Goal: Information Seeking & Learning: Learn about a topic

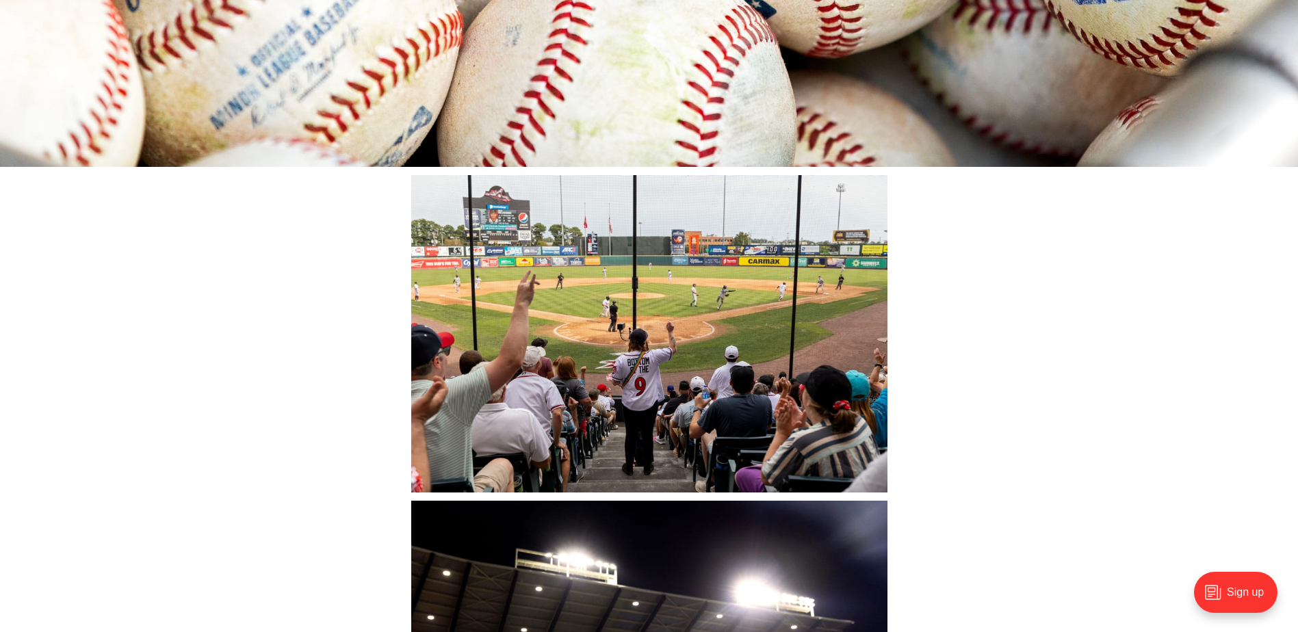
scroll to position [2338, 0]
click at [647, 342] on img at bounding box center [649, 335] width 476 height 318
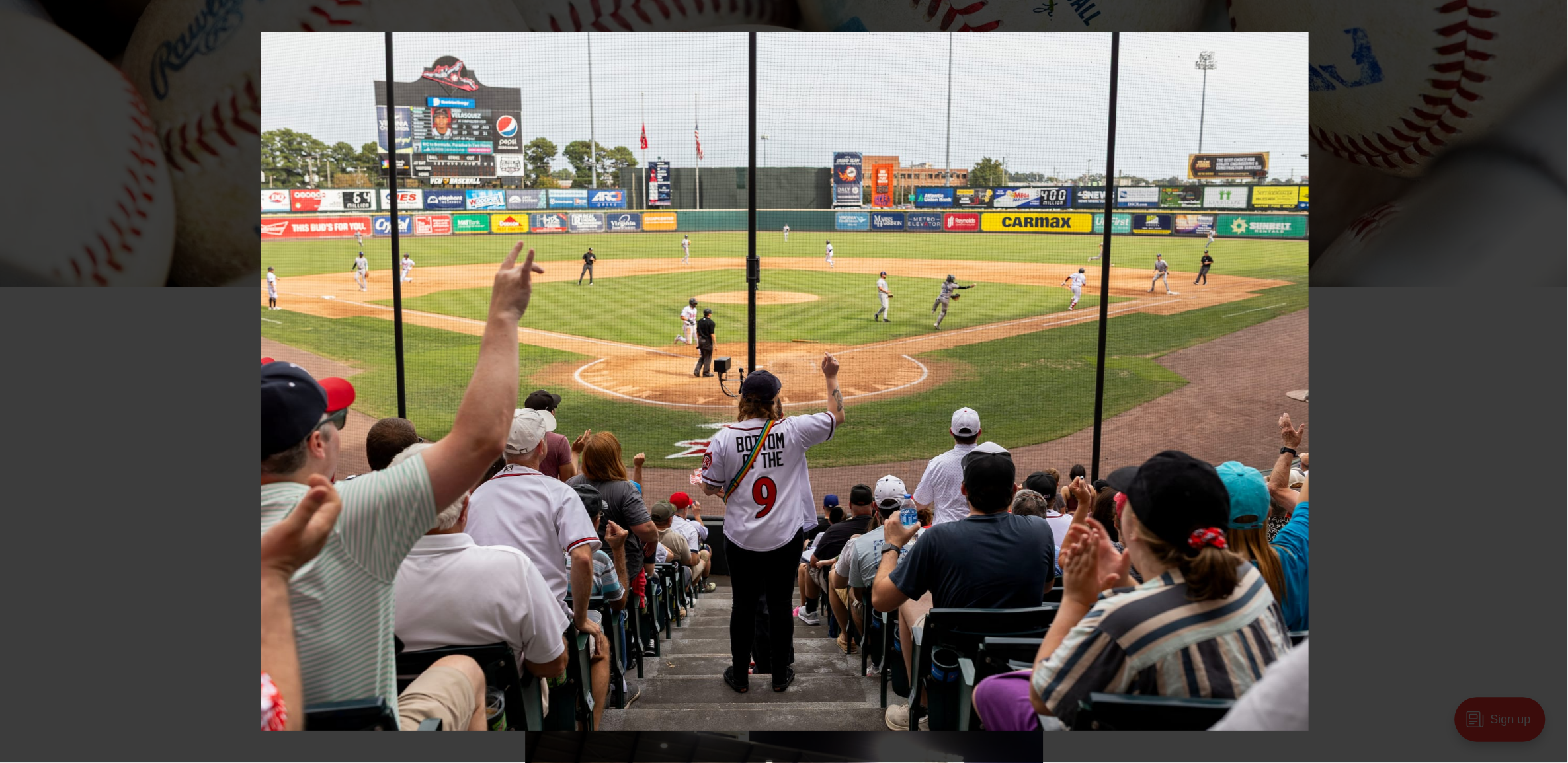
scroll to position [2257, 0]
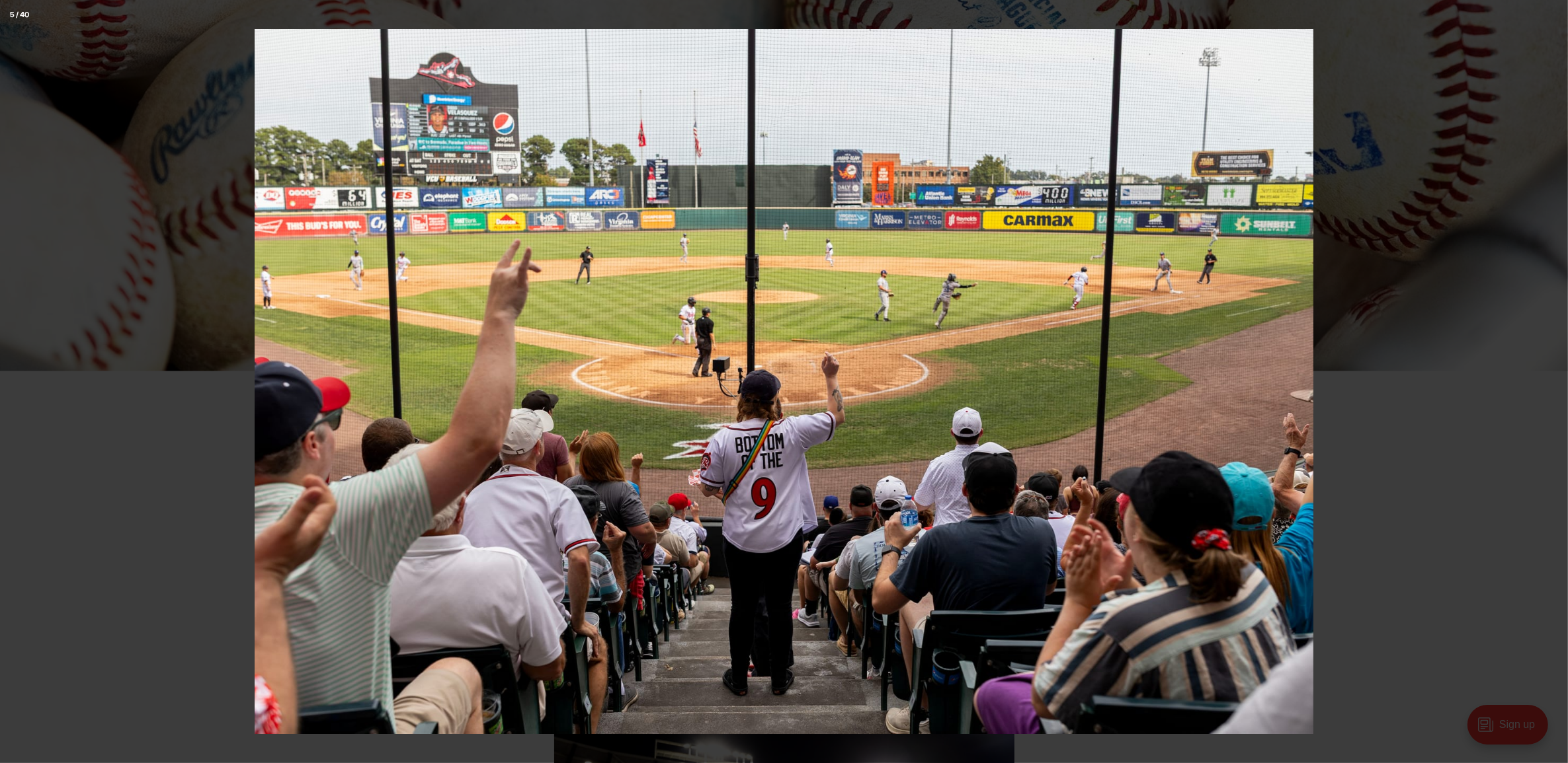
click at [1254, 142] on div at bounding box center [1038, 410] width 1568 height 763
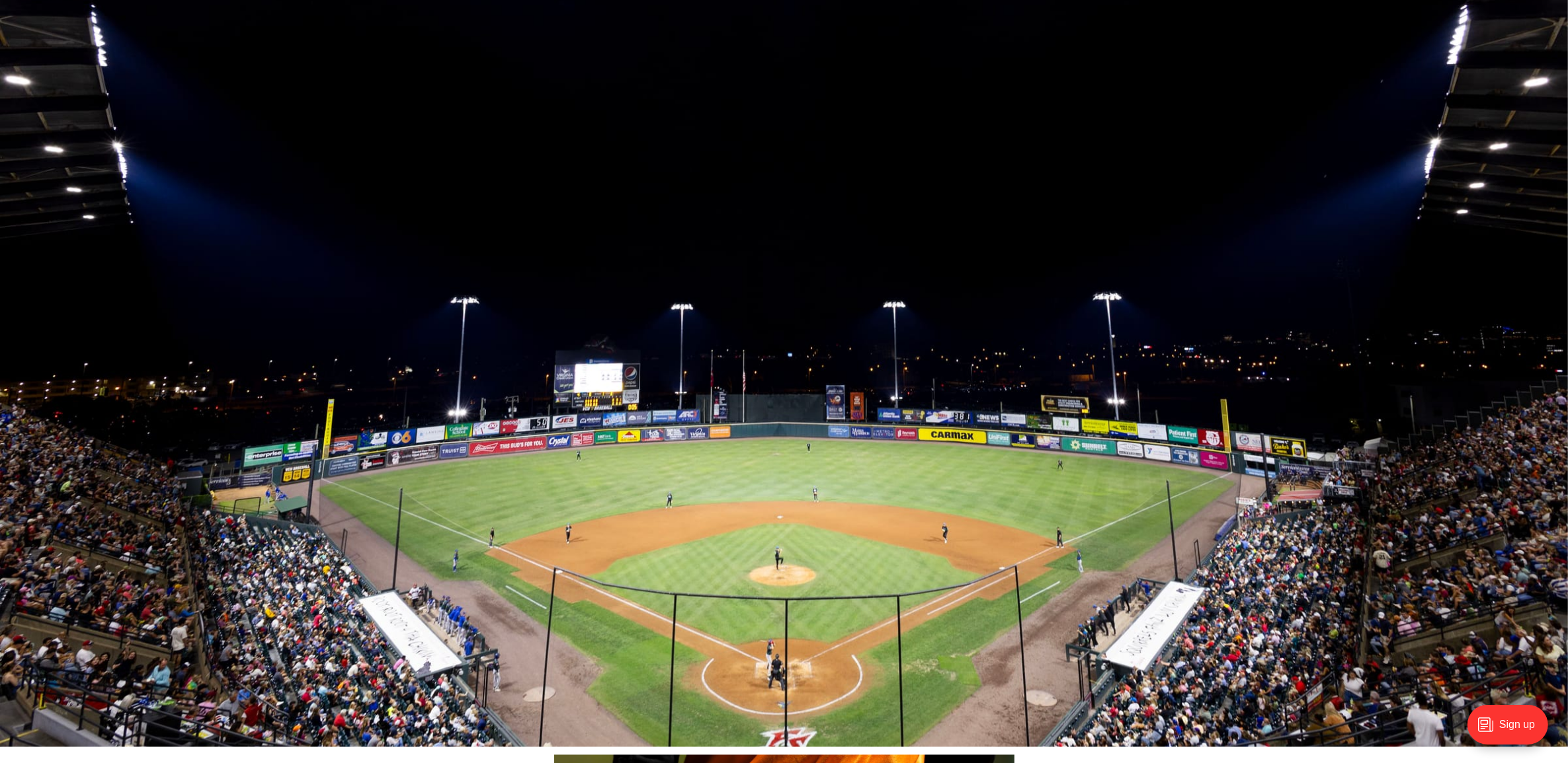
scroll to position [9528, 0]
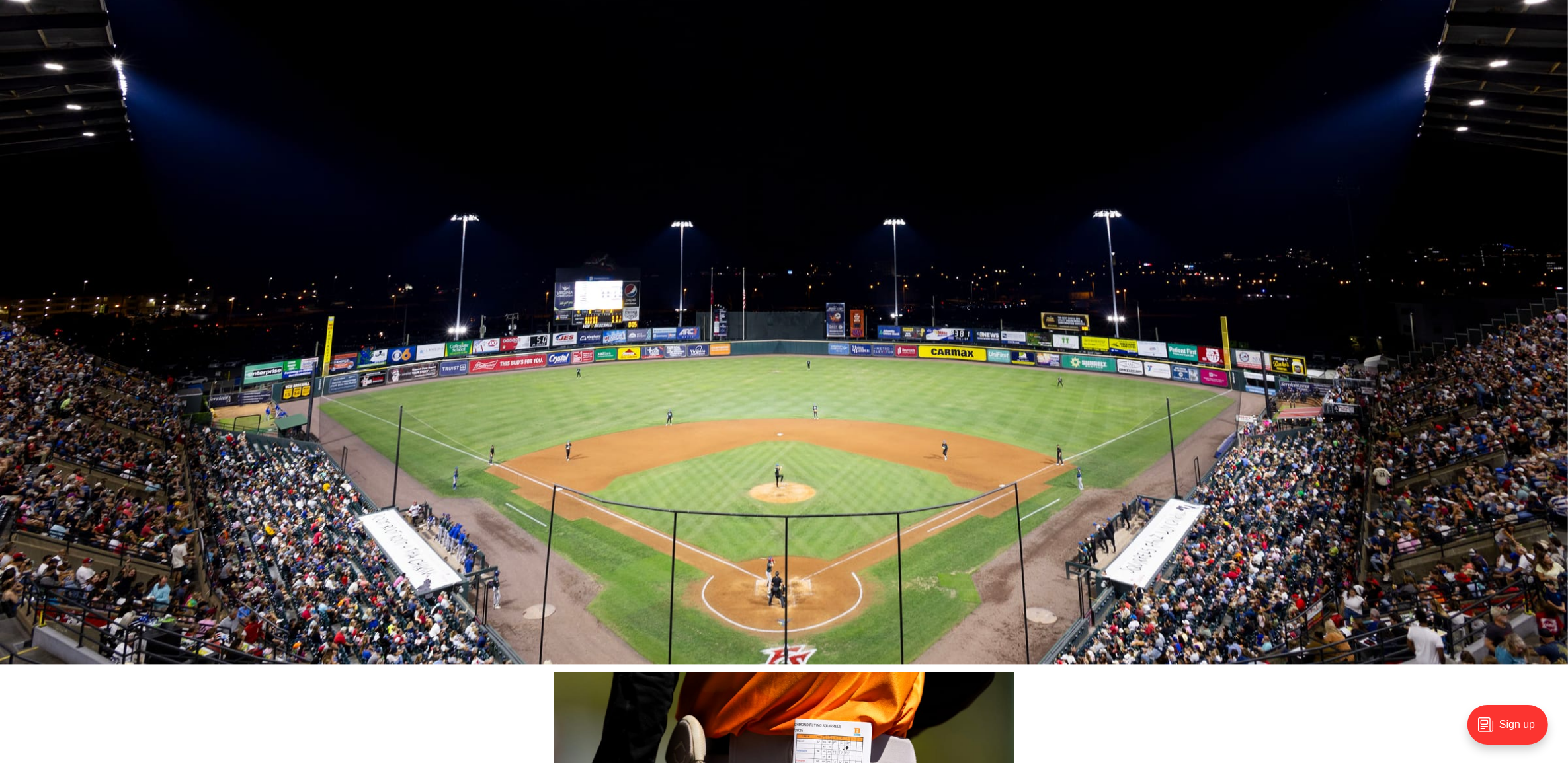
click at [854, 327] on img at bounding box center [784, 142] width 1568 height 1045
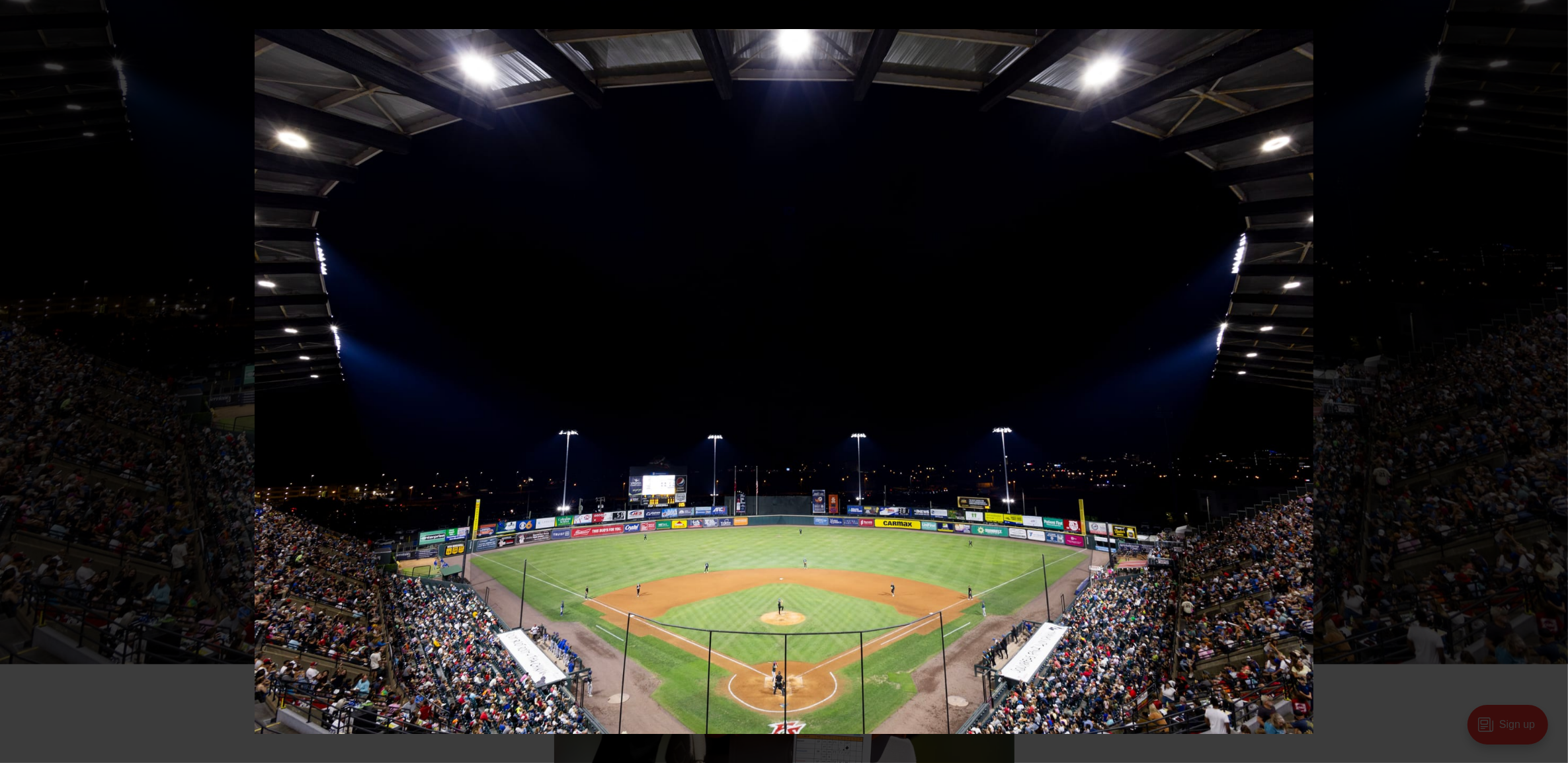
click at [1033, 430] on img at bounding box center [784, 382] width 1059 height 705
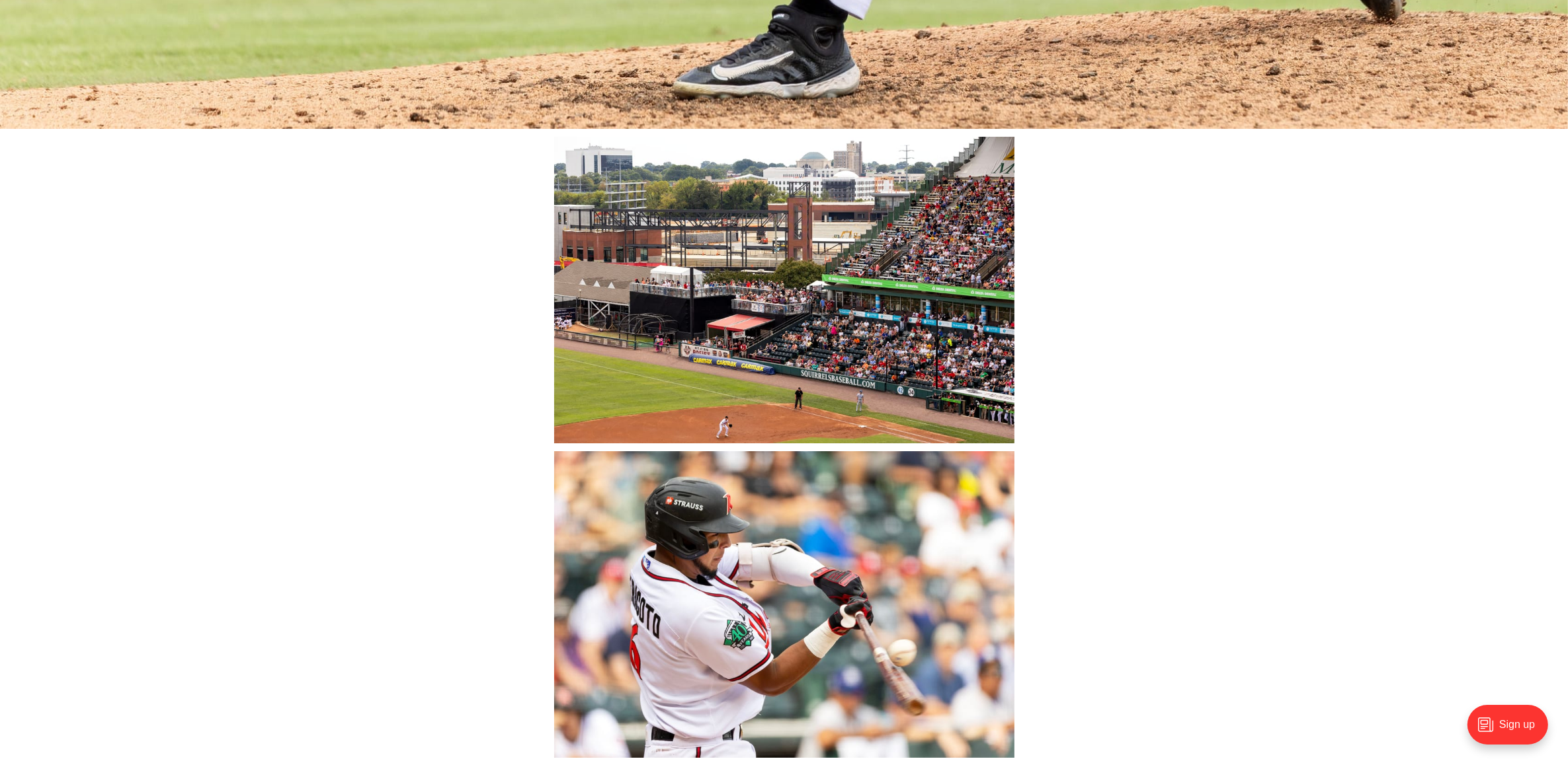
scroll to position [11977, 0]
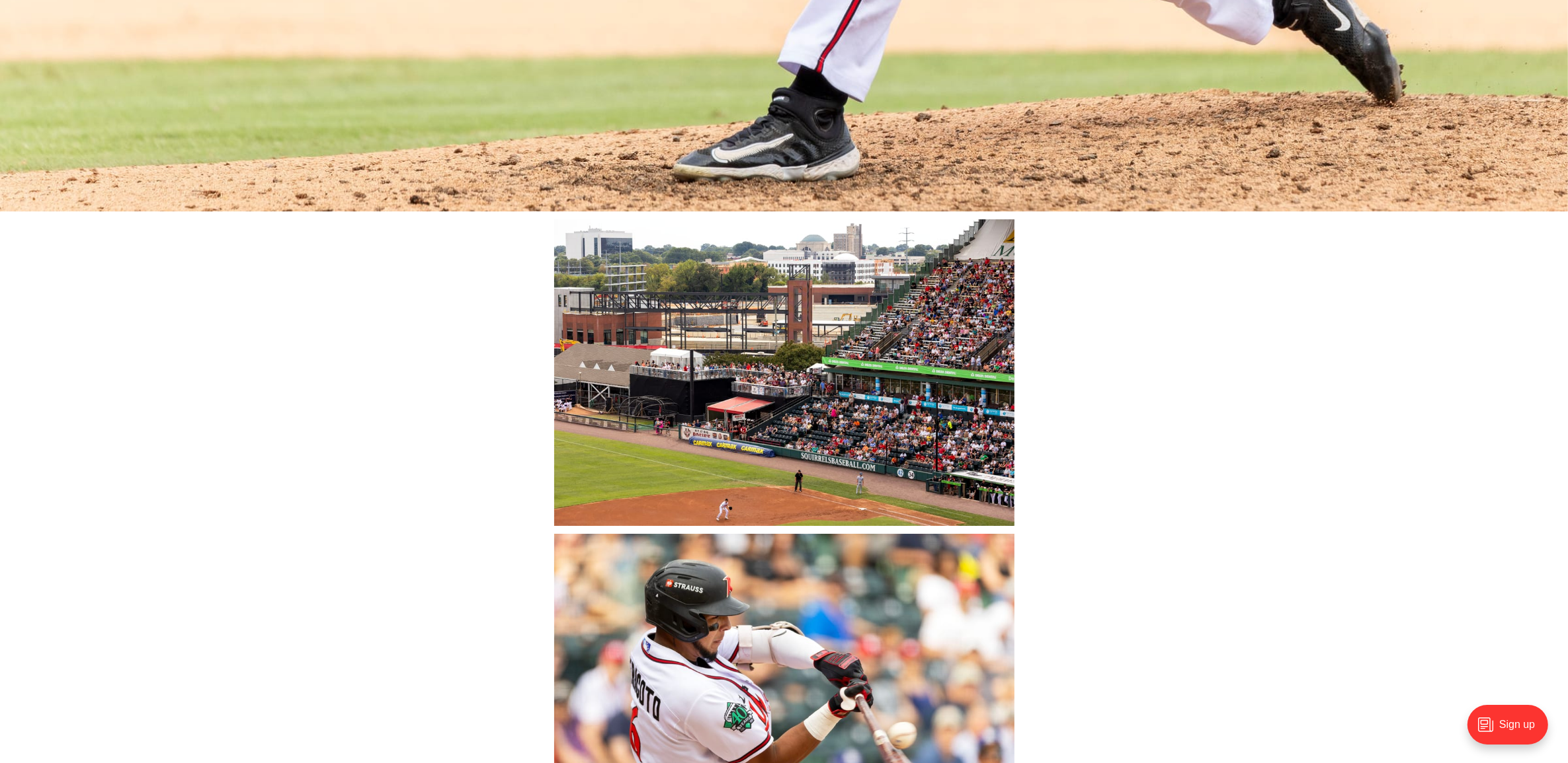
click at [841, 413] on img at bounding box center [784, 373] width 460 height 307
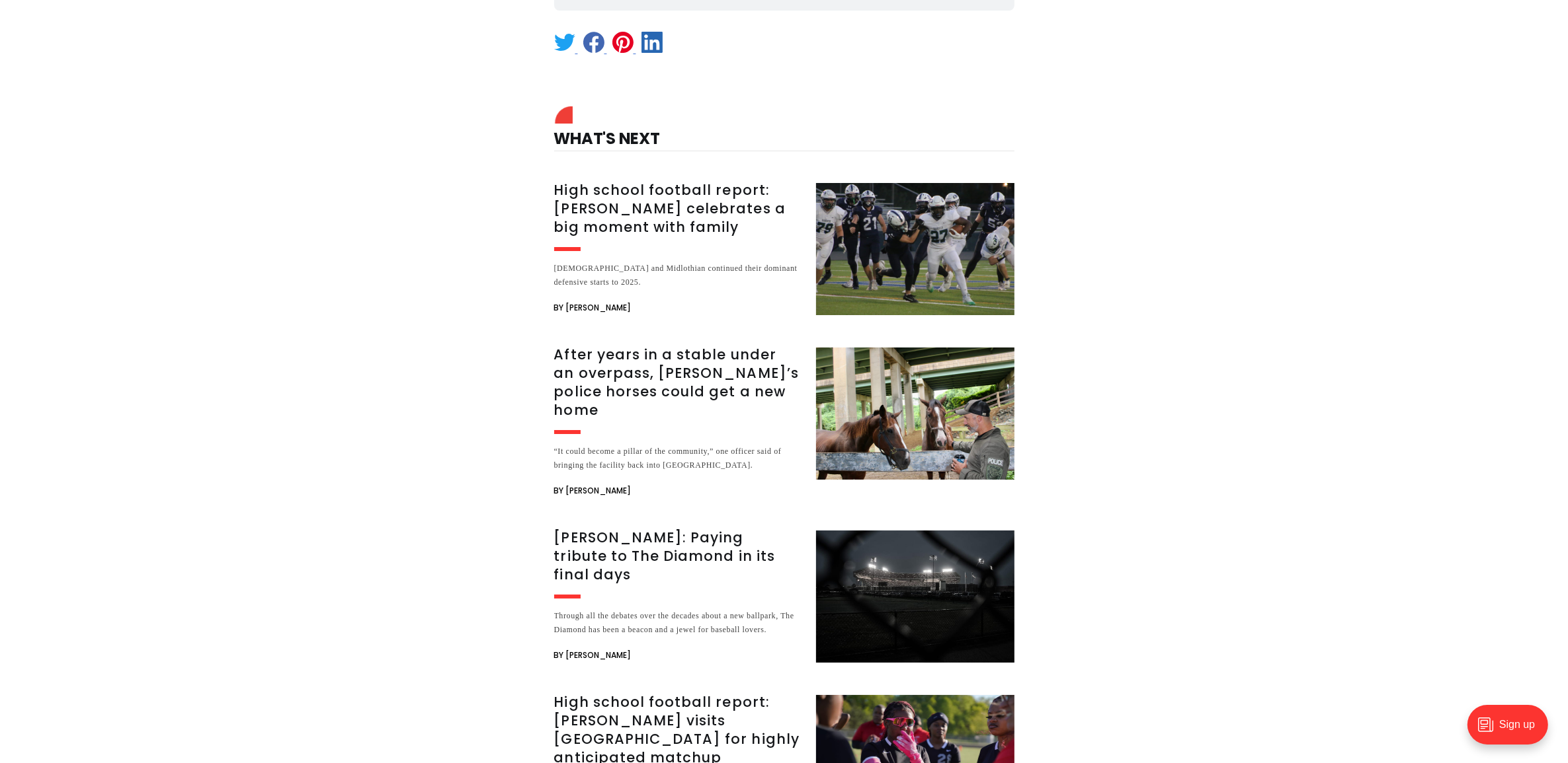
scroll to position [18587, 0]
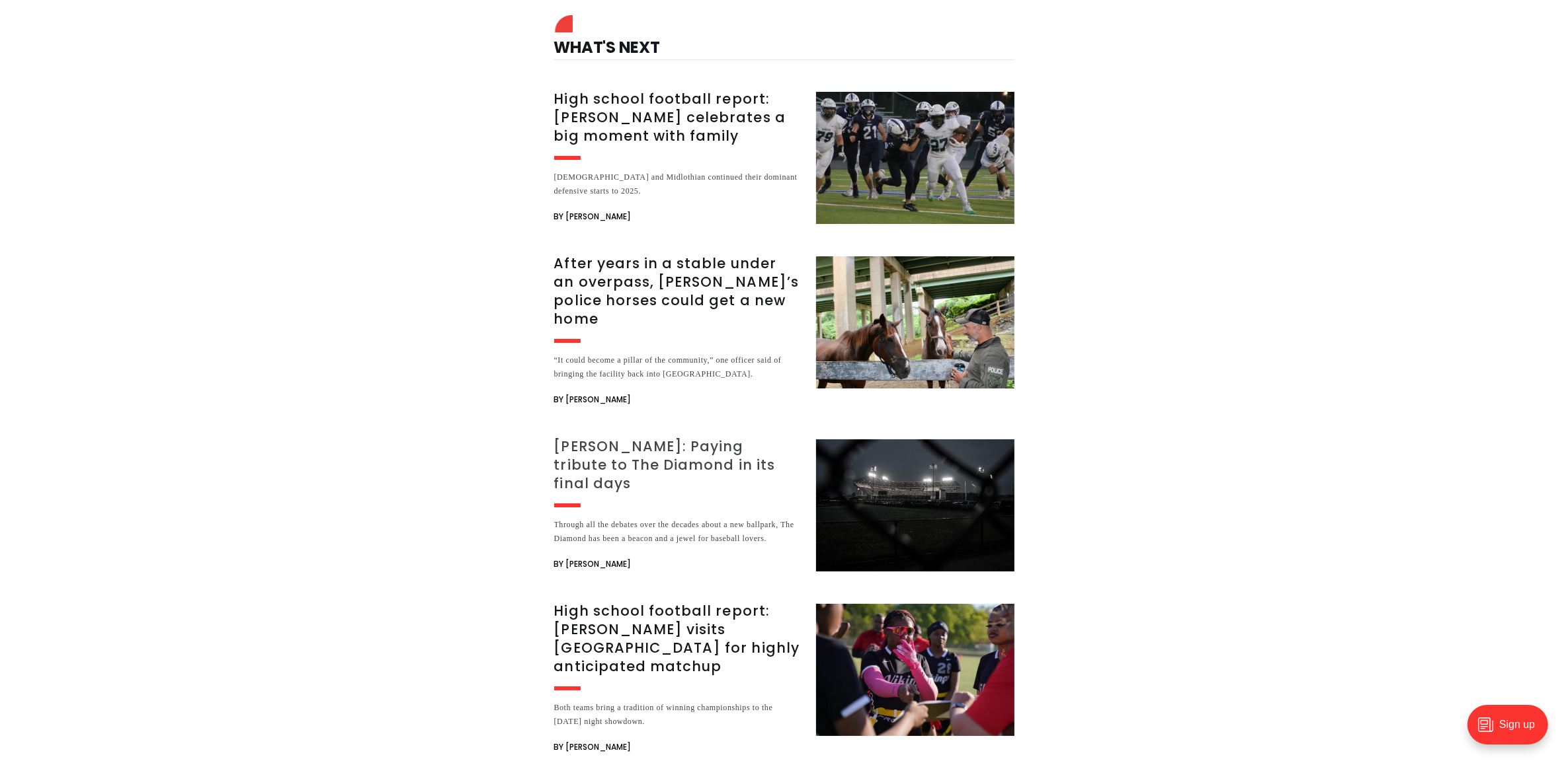
click at [653, 440] on h3 "[PERSON_NAME]: Paying tribute to The Diamond in its final days" at bounding box center [677, 465] width 246 height 55
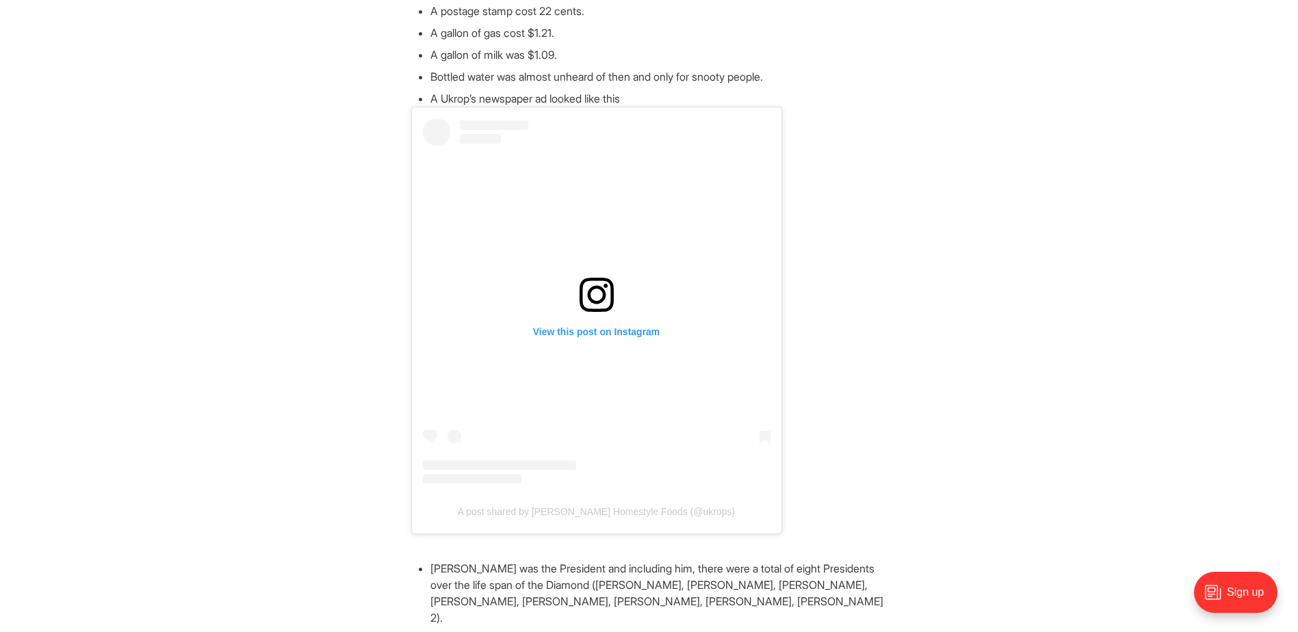
scroll to position [2721, 0]
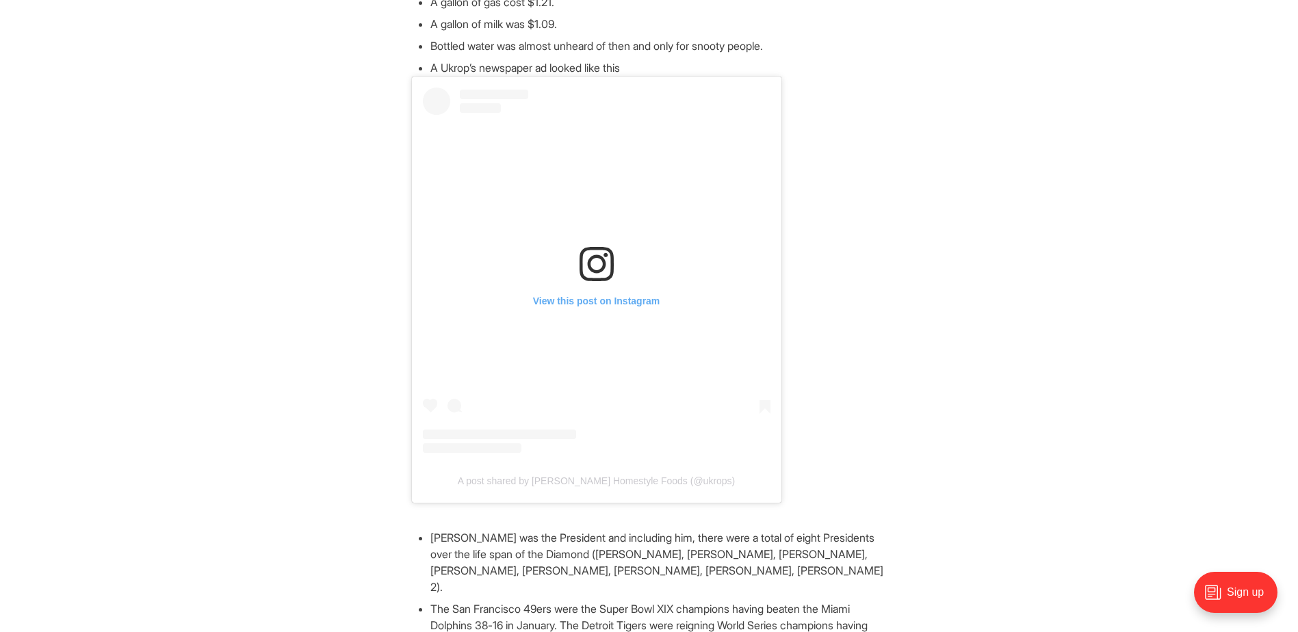
click at [586, 247] on icon at bounding box center [597, 264] width 34 height 34
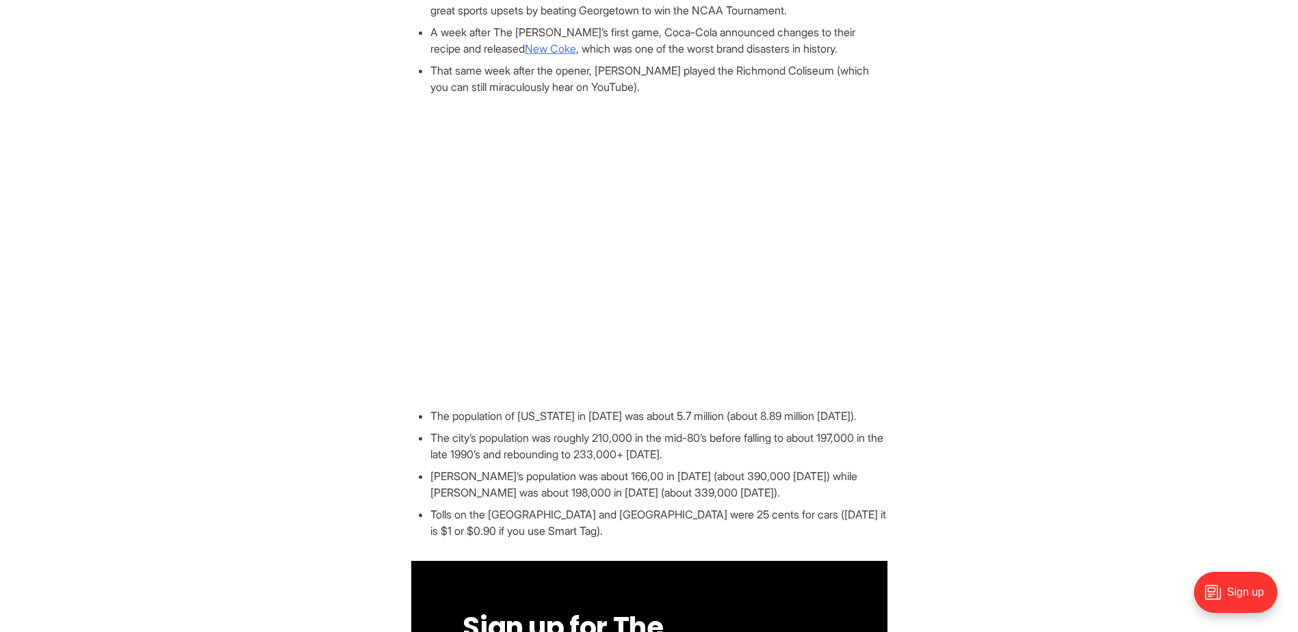
scroll to position [3611, 0]
